Goal: Task Accomplishment & Management: Use online tool/utility

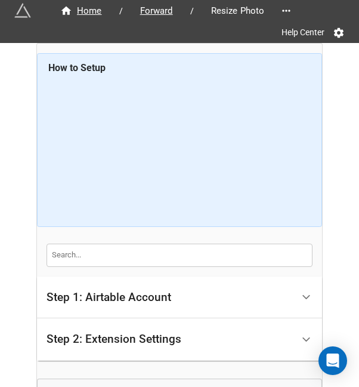
scroll to position [116, 0]
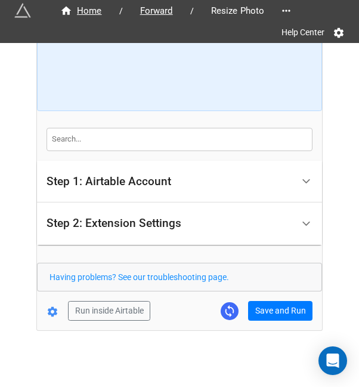
click at [282, 292] on form "How to Setup Step 1: Airtable Account Airtable User API Key Manna-Sinsub Airtab…" at bounding box center [179, 128] width 285 height 383
click at [282, 295] on form "How to Setup Step 1: Airtable Account Airtable User API Key Manna-Sinsub Airtab…" at bounding box center [179, 128] width 285 height 383
drag, startPoint x: 278, startPoint y: 304, endPoint x: 305, endPoint y: 304, distance: 26.8
click at [278, 304] on button "Save and Run" at bounding box center [280, 311] width 64 height 20
click at [261, 306] on button "Save and Run" at bounding box center [280, 311] width 64 height 20
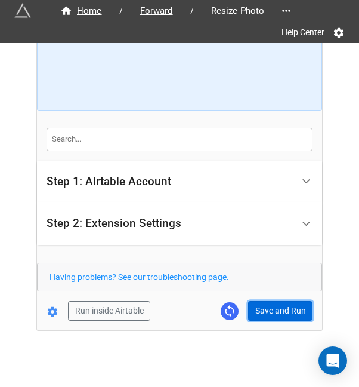
click at [257, 307] on button "Save and Run" at bounding box center [280, 311] width 64 height 20
drag, startPoint x: 258, startPoint y: 300, endPoint x: 351, endPoint y: 263, distance: 100.7
click at [259, 301] on button "Save and Run" at bounding box center [280, 311] width 64 height 20
drag, startPoint x: 279, startPoint y: 301, endPoint x: 336, endPoint y: 311, distance: 58.1
click at [279, 301] on button "Save and Run" at bounding box center [280, 311] width 64 height 20
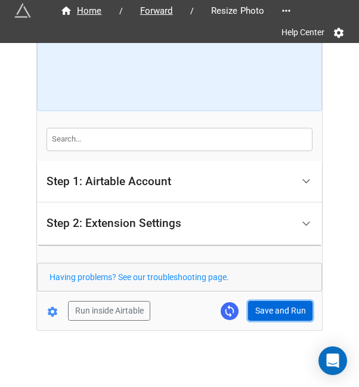
click at [282, 309] on button "Save and Run" at bounding box center [280, 311] width 64 height 20
click at [282, 310] on button "Save and Run" at bounding box center [280, 311] width 64 height 20
click at [277, 310] on button "Save and Run" at bounding box center [280, 311] width 64 height 20
click at [267, 311] on button "Save and Run" at bounding box center [280, 311] width 64 height 20
drag, startPoint x: 283, startPoint y: 307, endPoint x: 312, endPoint y: 314, distance: 30.0
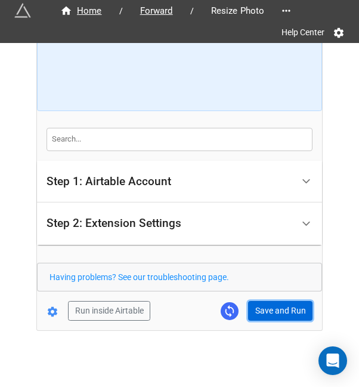
click at [283, 307] on button "Save and Run" at bounding box center [280, 311] width 64 height 20
drag, startPoint x: 266, startPoint y: 314, endPoint x: 332, endPoint y: 273, distance: 77.8
click at [266, 314] on button "Save and Run" at bounding box center [280, 311] width 64 height 20
click at [253, 310] on button "Save and Run" at bounding box center [280, 311] width 64 height 20
drag, startPoint x: 271, startPoint y: 305, endPoint x: 339, endPoint y: 274, distance: 75.0
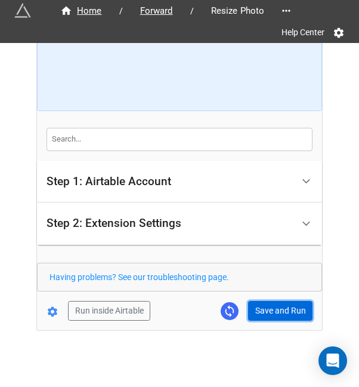
click at [271, 305] on button "Save and Run" at bounding box center [280, 311] width 64 height 20
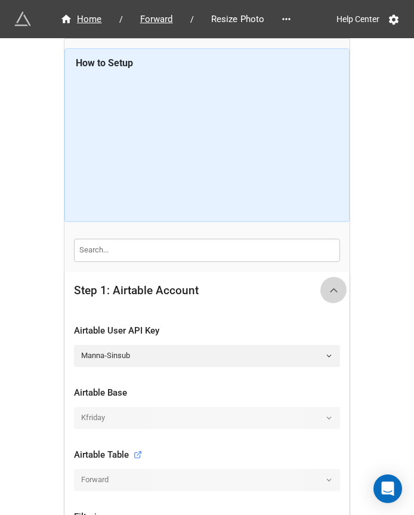
click at [328, 292] on icon at bounding box center [334, 290] width 13 height 13
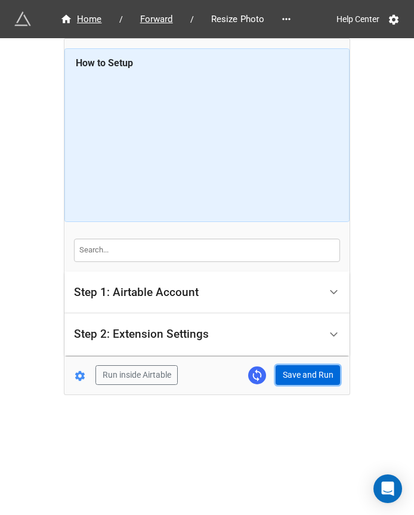
click at [311, 369] on button "Save and Run" at bounding box center [308, 375] width 64 height 20
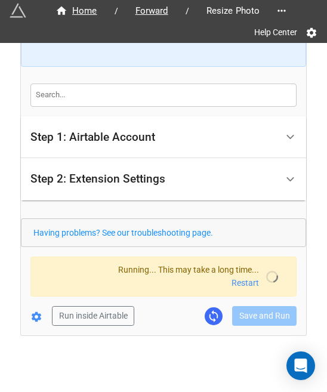
scroll to position [110, 0]
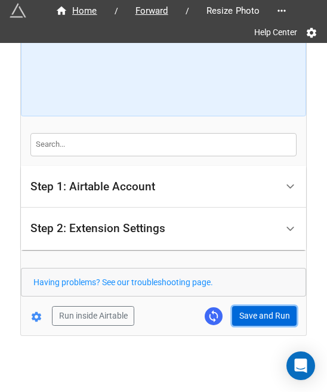
click at [260, 307] on button "Save and Run" at bounding box center [264, 316] width 64 height 20
click at [236, 319] on button "Save and Run" at bounding box center [264, 316] width 64 height 20
drag, startPoint x: 266, startPoint y: 308, endPoint x: 285, endPoint y: 308, distance: 18.5
click at [267, 308] on button "Save and Run" at bounding box center [264, 316] width 64 height 20
click at [251, 317] on button "Save and Run" at bounding box center [264, 316] width 64 height 20
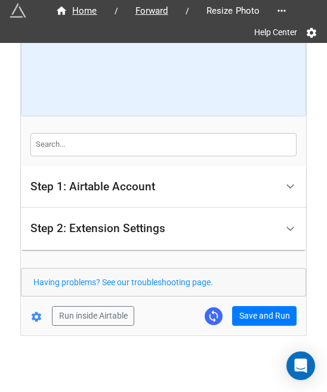
click at [267, 298] on form "How to Setup Step 1: Airtable Account Airtable User API Key Manna-Sinsub Airtab…" at bounding box center [163, 134] width 285 height 383
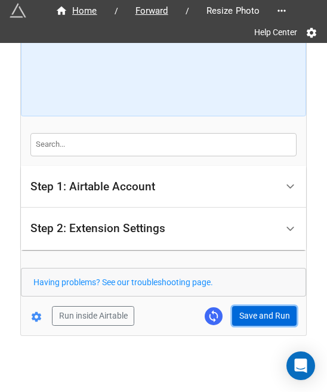
click at [268, 310] on button "Save and Run" at bounding box center [264, 316] width 64 height 20
click at [249, 312] on button "Save and Run" at bounding box center [264, 316] width 64 height 20
click at [260, 313] on button "Save and Run" at bounding box center [264, 316] width 64 height 20
click at [246, 318] on button "Save and Run" at bounding box center [264, 316] width 64 height 20
drag, startPoint x: 252, startPoint y: 318, endPoint x: 322, endPoint y: 325, distance: 69.5
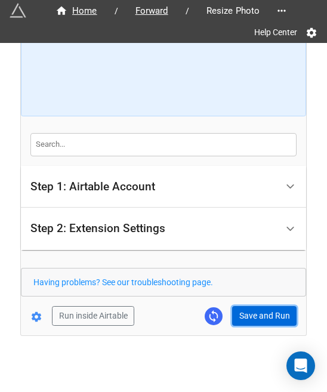
click at [252, 318] on button "Save and Run" at bounding box center [264, 316] width 64 height 20
drag, startPoint x: 240, startPoint y: 311, endPoint x: 247, endPoint y: 319, distance: 11.0
click at [240, 311] on button "Save and Run" at bounding box center [264, 316] width 64 height 20
click at [261, 307] on button "Save and Run" at bounding box center [264, 316] width 64 height 20
drag, startPoint x: 246, startPoint y: 311, endPoint x: 291, endPoint y: 315, distance: 45.5
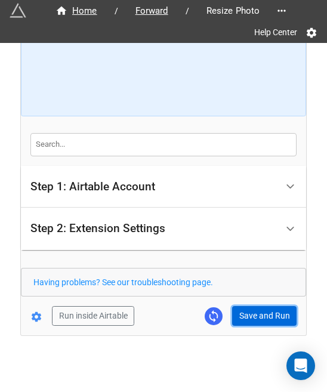
click at [246, 311] on button "Save and Run" at bounding box center [264, 316] width 64 height 20
click at [252, 317] on button "Save and Run" at bounding box center [264, 316] width 64 height 20
click at [242, 313] on button "Save and Run" at bounding box center [264, 316] width 64 height 20
click at [241, 319] on button "Save and Run" at bounding box center [264, 316] width 64 height 20
click at [240, 311] on button "Save and Run" at bounding box center [264, 316] width 64 height 20
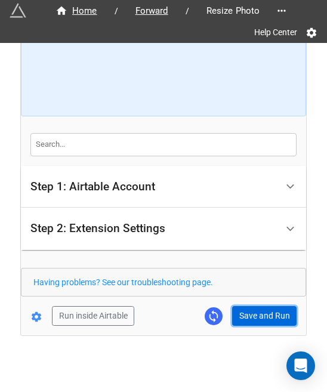
click at [237, 308] on button "Save and Run" at bounding box center [264, 316] width 64 height 20
drag, startPoint x: 251, startPoint y: 320, endPoint x: 262, endPoint y: 314, distance: 13.3
click at [251, 320] on button "Save and Run" at bounding box center [264, 316] width 64 height 20
click at [254, 321] on button "Save and Run" at bounding box center [264, 316] width 64 height 20
drag, startPoint x: 259, startPoint y: 306, endPoint x: 322, endPoint y: 322, distance: 65.1
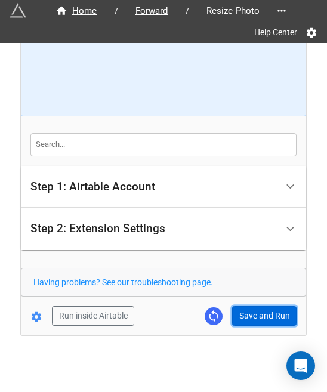
click at [259, 306] on button "Save and Run" at bounding box center [264, 316] width 64 height 20
click at [254, 313] on button "Save and Run" at bounding box center [264, 316] width 64 height 20
drag, startPoint x: 239, startPoint y: 307, endPoint x: 304, endPoint y: 306, distance: 65.0
click at [240, 308] on button "Save and Run" at bounding box center [264, 316] width 64 height 20
click at [246, 317] on button "Save and Run" at bounding box center [264, 316] width 64 height 20
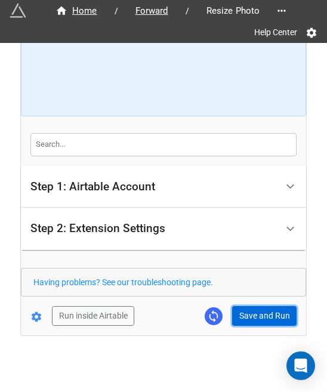
click at [258, 306] on button "Save and Run" at bounding box center [264, 316] width 64 height 20
drag, startPoint x: 250, startPoint y: 319, endPoint x: 280, endPoint y: 322, distance: 30.6
click at [250, 319] on button "Save and Run" at bounding box center [264, 316] width 64 height 20
click at [261, 322] on button "Save and Run" at bounding box center [264, 316] width 64 height 20
click at [260, 323] on button "Save and Run" at bounding box center [264, 316] width 64 height 20
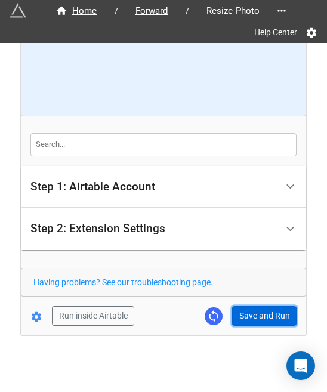
click at [257, 311] on button "Save and Run" at bounding box center [264, 316] width 64 height 20
drag, startPoint x: 251, startPoint y: 316, endPoint x: 323, endPoint y: 271, distance: 84.9
click at [251, 316] on button "Save and Run" at bounding box center [264, 316] width 64 height 20
click at [253, 314] on button "Save and Run" at bounding box center [264, 316] width 64 height 20
drag, startPoint x: 271, startPoint y: 310, endPoint x: 297, endPoint y: 295, distance: 30.2
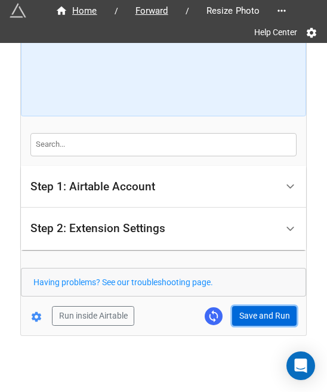
click at [271, 310] on button "Save and Run" at bounding box center [264, 316] width 64 height 20
drag, startPoint x: 252, startPoint y: 319, endPoint x: 276, endPoint y: 313, distance: 24.5
click at [252, 319] on button "Save and Run" at bounding box center [264, 316] width 64 height 20
drag, startPoint x: 242, startPoint y: 321, endPoint x: 273, endPoint y: 331, distance: 32.6
click at [242, 321] on button "Save and Run" at bounding box center [264, 316] width 64 height 20
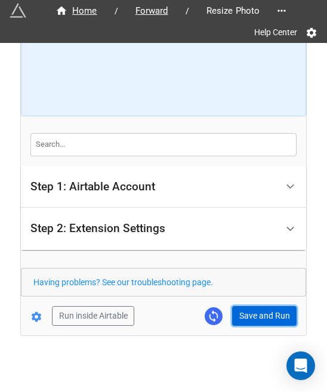
click at [245, 313] on button "Save and Run" at bounding box center [264, 316] width 64 height 20
click at [243, 320] on button "Save and Run" at bounding box center [264, 316] width 64 height 20
click at [262, 311] on button "Save and Run" at bounding box center [264, 316] width 64 height 20
click at [267, 310] on button "Save and Run" at bounding box center [264, 316] width 64 height 20
click at [254, 308] on button "Save and Run" at bounding box center [264, 316] width 64 height 20
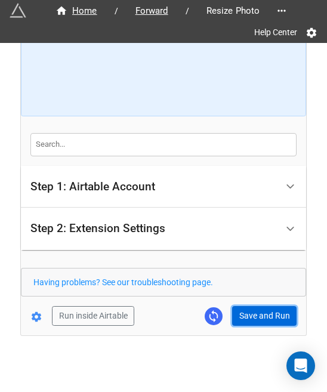
click at [253, 311] on button "Save and Run" at bounding box center [264, 316] width 64 height 20
click at [243, 322] on button "Save and Run" at bounding box center [264, 316] width 64 height 20
click at [265, 313] on button "Save and Run" at bounding box center [264, 316] width 64 height 20
click at [239, 313] on button "Save and Run" at bounding box center [264, 316] width 64 height 20
click at [251, 319] on button "Save and Run" at bounding box center [264, 316] width 64 height 20
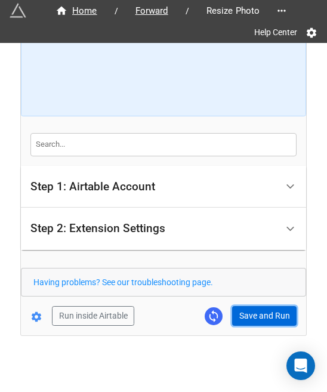
click at [254, 322] on button "Save and Run" at bounding box center [264, 316] width 64 height 20
click at [233, 316] on button "Save and Run" at bounding box center [264, 316] width 64 height 20
drag, startPoint x: 266, startPoint y: 328, endPoint x: 271, endPoint y: 322, distance: 7.6
click at [266, 328] on div "Home / Forward / Resize Photo Help Center How to Setup Step 1: Airtable Account…" at bounding box center [163, 134] width 285 height 402
click at [271, 320] on button "Save and Run" at bounding box center [264, 316] width 64 height 20
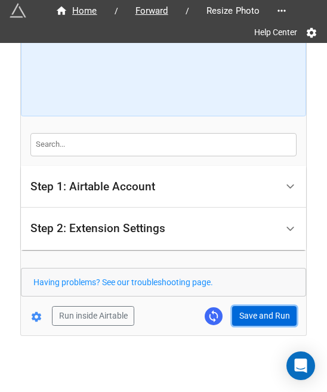
drag, startPoint x: 267, startPoint y: 314, endPoint x: 285, endPoint y: 312, distance: 17.5
click at [268, 314] on button "Save and Run" at bounding box center [264, 316] width 64 height 20
click at [248, 312] on button "Save and Run" at bounding box center [264, 316] width 64 height 20
click at [246, 314] on button "Save and Run" at bounding box center [264, 316] width 64 height 20
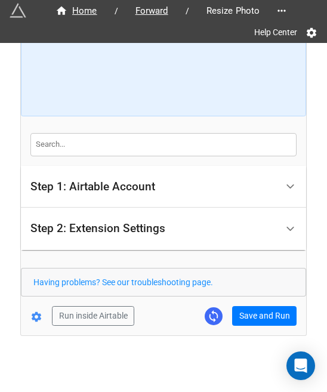
click at [268, 349] on div "Home / Forward / Resize Photo Help Center How to Setup Step 1: Airtable Account…" at bounding box center [163, 142] width 286 height 505
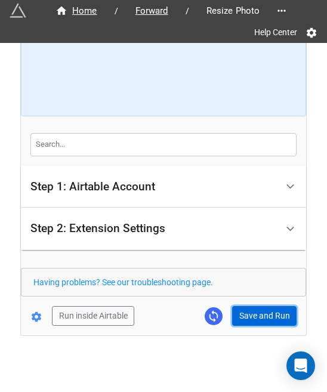
click at [240, 308] on button "Save and Run" at bounding box center [264, 316] width 64 height 20
drag, startPoint x: 257, startPoint y: 313, endPoint x: 272, endPoint y: 312, distance: 15.0
click at [257, 313] on button "Save and Run" at bounding box center [264, 316] width 64 height 20
drag, startPoint x: 245, startPoint y: 317, endPoint x: 295, endPoint y: 314, distance: 50.8
click at [245, 317] on button "Save and Run" at bounding box center [264, 316] width 64 height 20
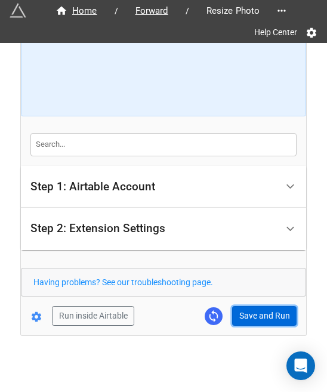
click at [260, 311] on button "Save and Run" at bounding box center [264, 316] width 64 height 20
click at [254, 318] on button "Save and Run" at bounding box center [264, 316] width 64 height 20
click at [251, 318] on button "Save and Run" at bounding box center [264, 316] width 64 height 20
click at [249, 308] on button "Save and Run" at bounding box center [264, 316] width 64 height 20
click at [267, 313] on button "Save and Run" at bounding box center [264, 316] width 64 height 20
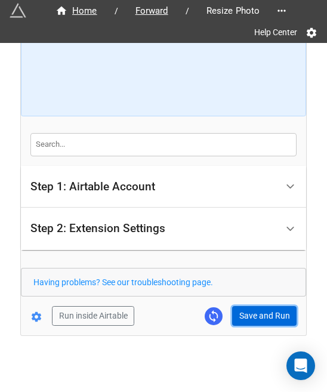
click at [253, 319] on button "Save and Run" at bounding box center [264, 316] width 64 height 20
click at [249, 314] on button "Save and Run" at bounding box center [264, 316] width 64 height 20
